Goal: Task Accomplishment & Management: Manage account settings

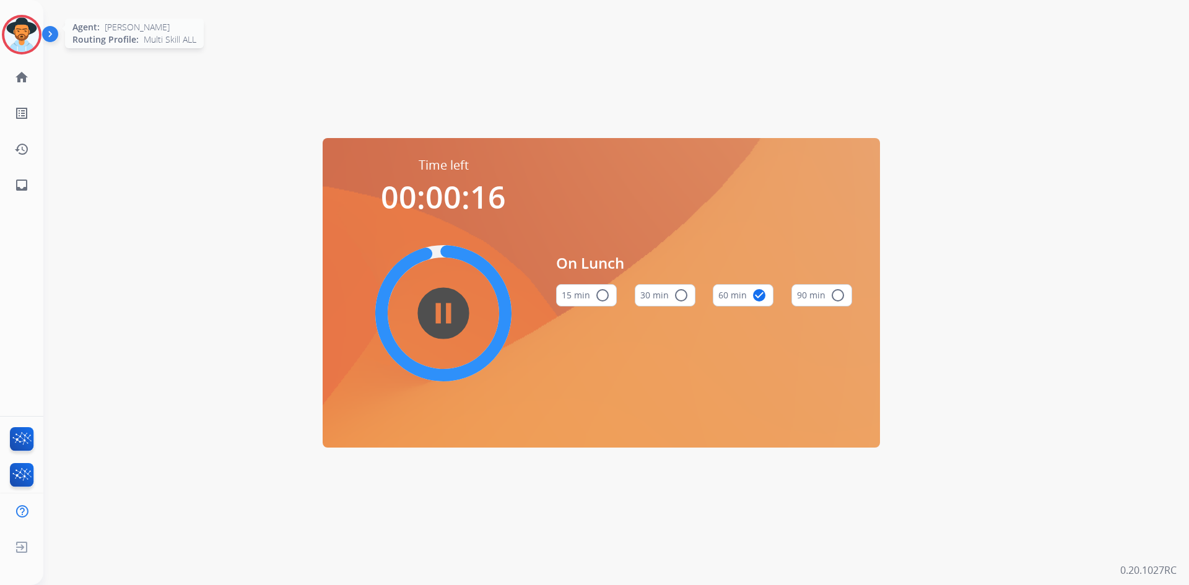
click at [23, 41] on img at bounding box center [21, 34] width 35 height 35
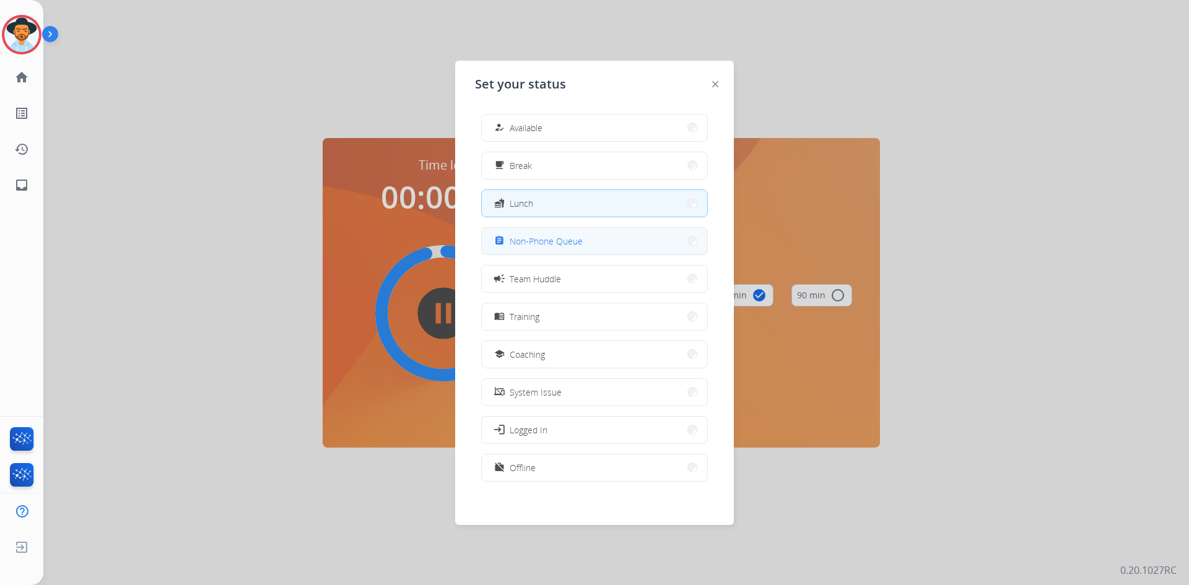
click at [610, 243] on button "assignment Non-Phone Queue" at bounding box center [594, 241] width 225 height 27
